Goal: Task Accomplishment & Management: Manage account settings

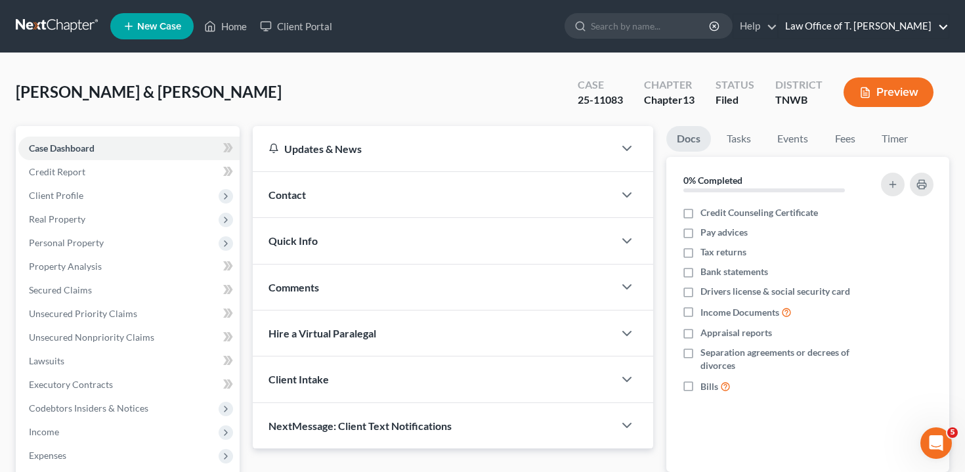
click at [921, 26] on link "Law Office of T. [PERSON_NAME]" at bounding box center [864, 26] width 170 height 24
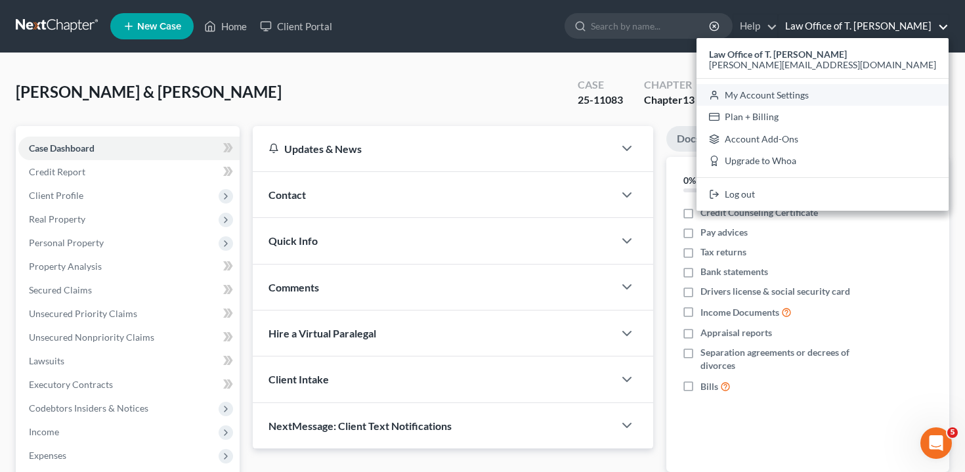
click at [880, 99] on link "My Account Settings" at bounding box center [823, 95] width 252 height 22
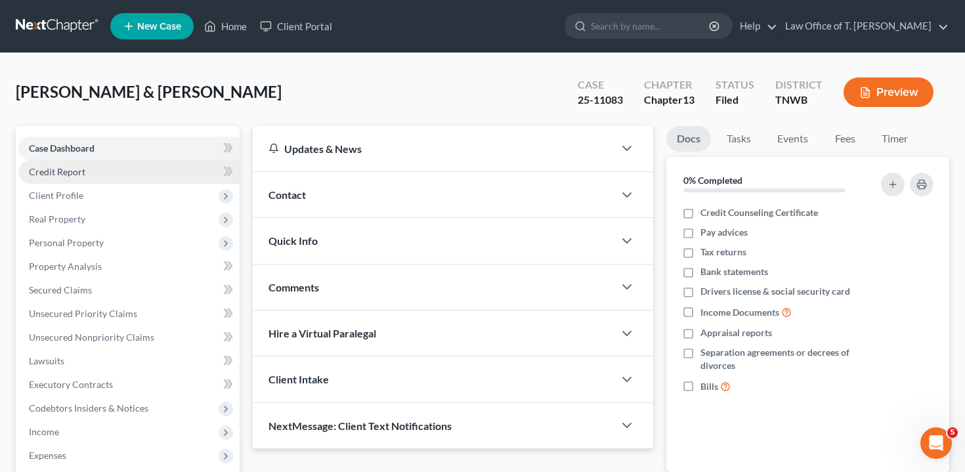
select select "23"
select select "44"
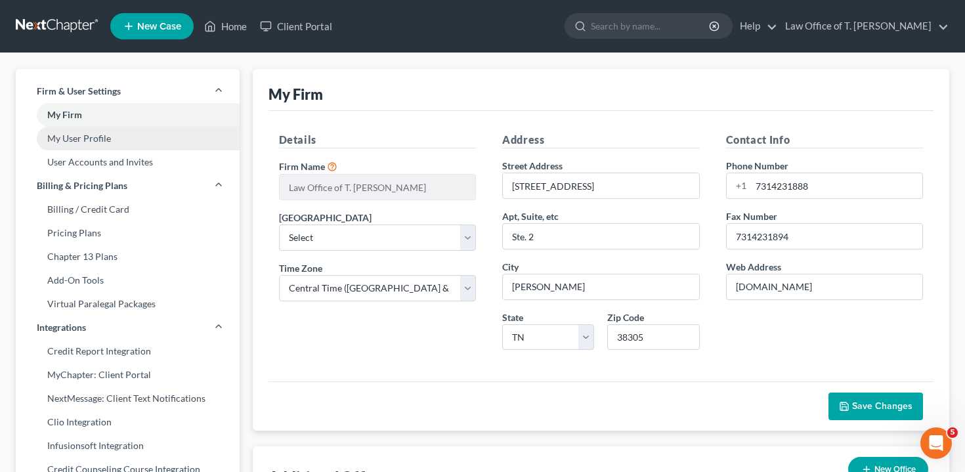
click at [121, 139] on link "My User Profile" at bounding box center [128, 139] width 224 height 24
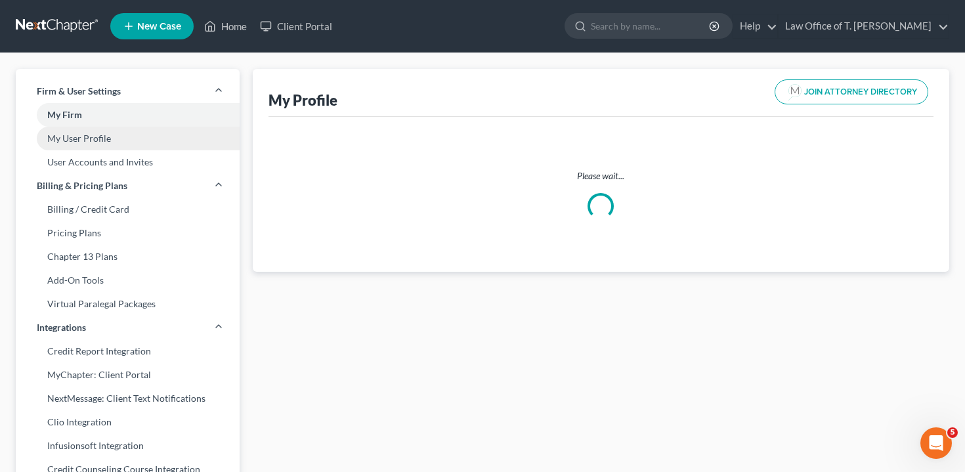
select select "44"
select select "76"
select select "attorney"
select select "1"
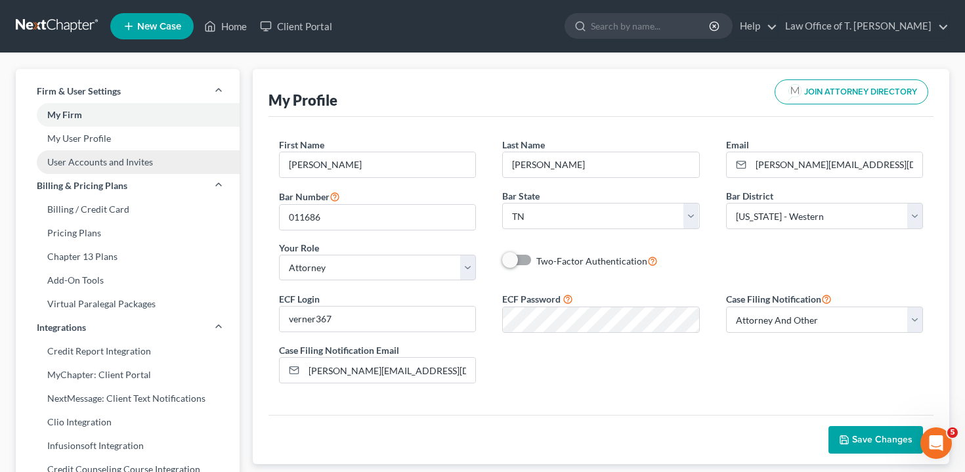
click at [128, 160] on link "User Accounts and Invites" at bounding box center [128, 162] width 224 height 24
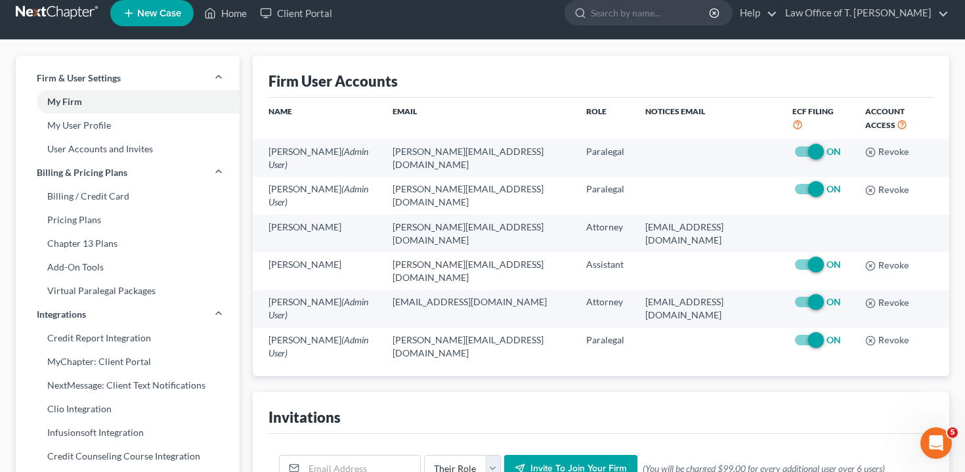
scroll to position [17, 0]
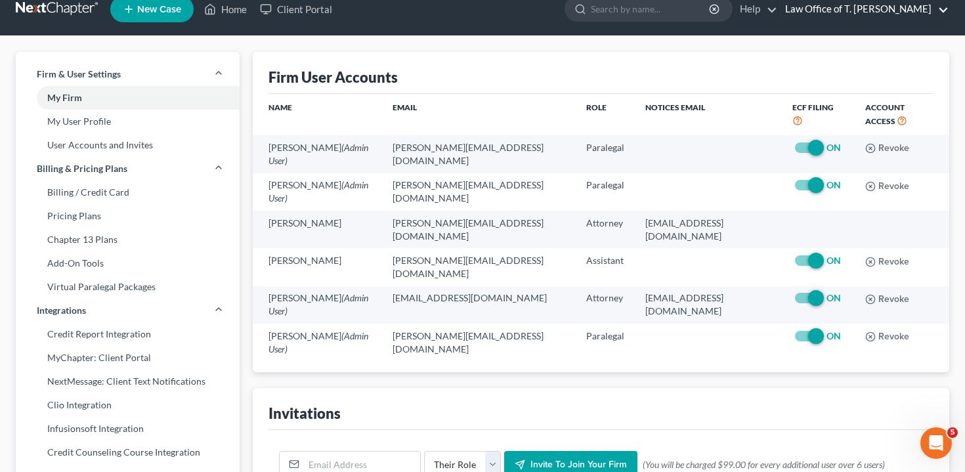
click at [845, 7] on link "Law Office of T. [PERSON_NAME]" at bounding box center [864, 9] width 170 height 24
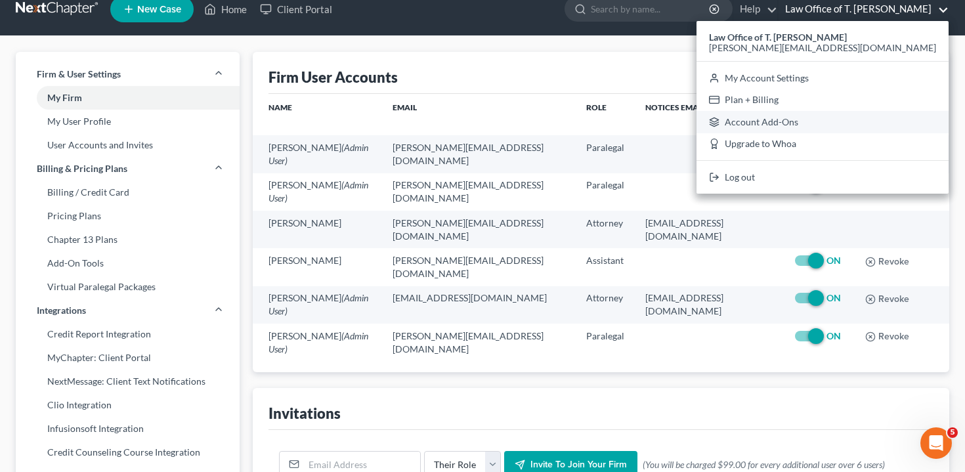
click at [832, 120] on link "Account Add-Ons" at bounding box center [823, 122] width 252 height 22
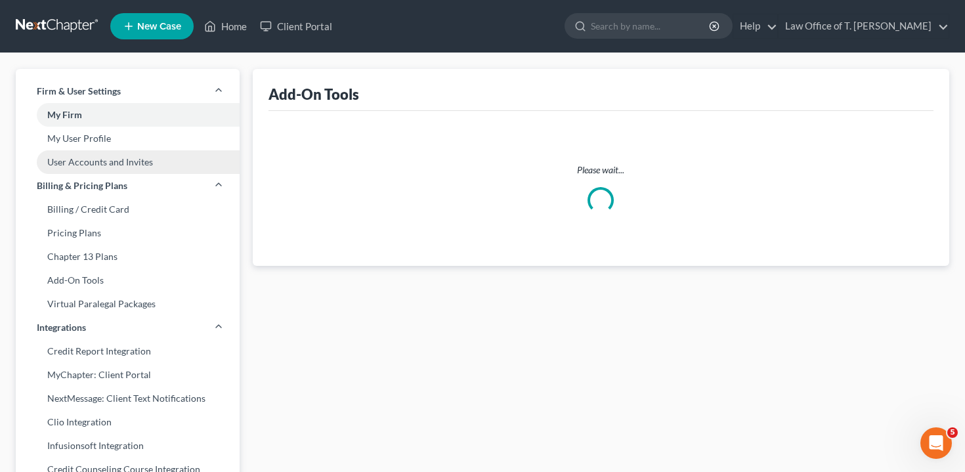
click at [162, 172] on link "User Accounts and Invites" at bounding box center [128, 162] width 224 height 24
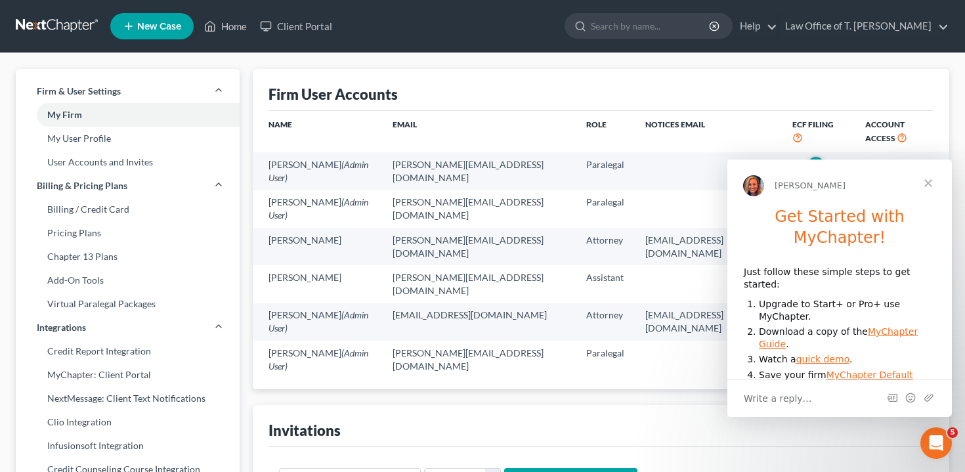
click at [929, 179] on span "Close" at bounding box center [928, 183] width 47 height 47
